Goal: Task Accomplishment & Management: Manage account settings

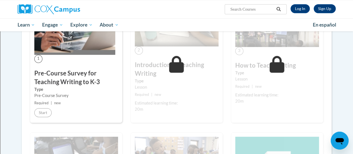
scroll to position [139, 0]
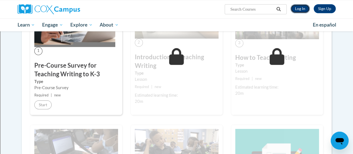
click at [299, 10] on link "Log In" at bounding box center [299, 8] width 19 height 9
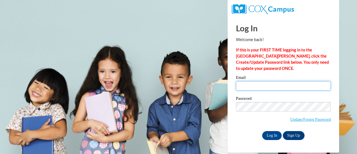
click at [248, 87] on input "Email" at bounding box center [283, 85] width 95 height 9
click at [252, 87] on input "Email" at bounding box center [283, 85] width 95 height 9
type input "[PERSON_NAME][EMAIL_ADDRESS][PERSON_NAME][DOMAIN_NAME]"
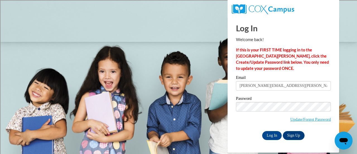
click at [240, 129] on div "Email [PERSON_NAME][EMAIL_ADDRESS][PERSON_NAME][DOMAIN_NAME] Password Update/Fo…" at bounding box center [283, 107] width 95 height 64
click at [266, 136] on input "Log In" at bounding box center [272, 135] width 20 height 9
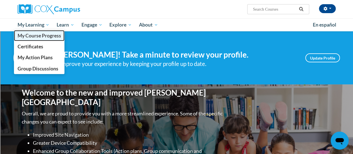
click at [32, 36] on span "My Course Progress" at bounding box center [39, 36] width 44 height 6
